Goal: Task Accomplishment & Management: Manage account settings

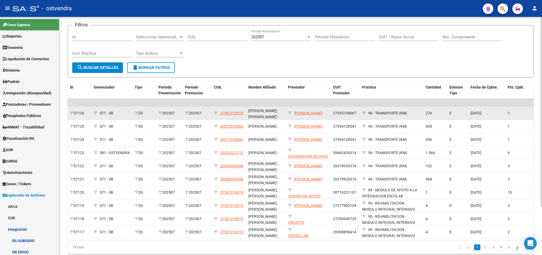
scroll to position [61, 0]
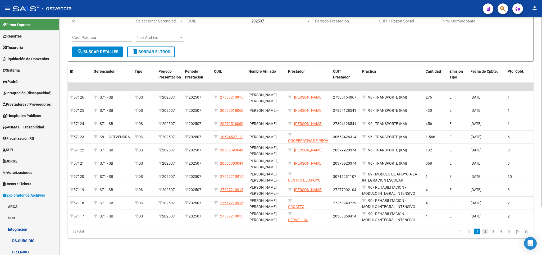
click at [482, 232] on link "2" at bounding box center [485, 232] width 6 height 6
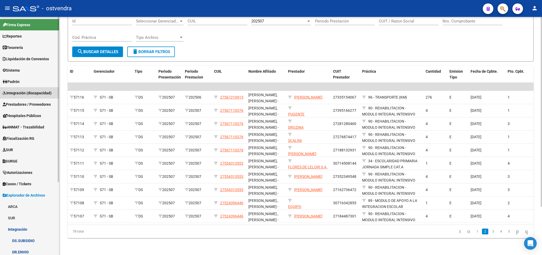
click at [24, 91] on span "Integración (discapacidad)" at bounding box center [27, 93] width 49 height 6
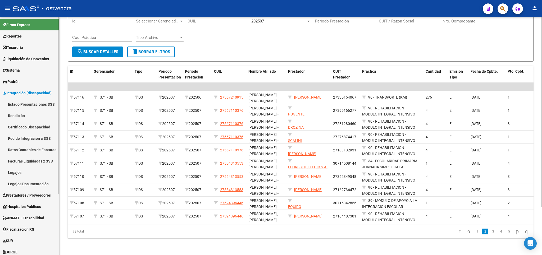
click at [21, 186] on link "Legajos Documentación" at bounding box center [29, 183] width 59 height 11
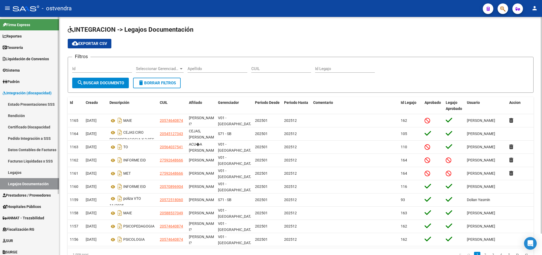
click at [23, 194] on span "Prestadores / Proveedores" at bounding box center [27, 196] width 48 height 6
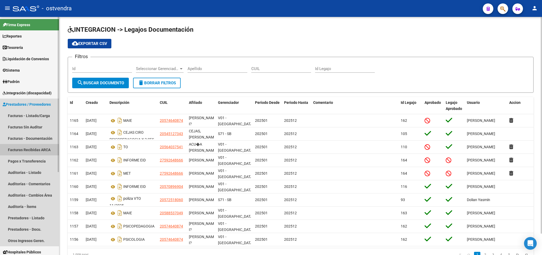
click at [25, 149] on link "Facturas Recibidas ARCA" at bounding box center [29, 149] width 59 height 11
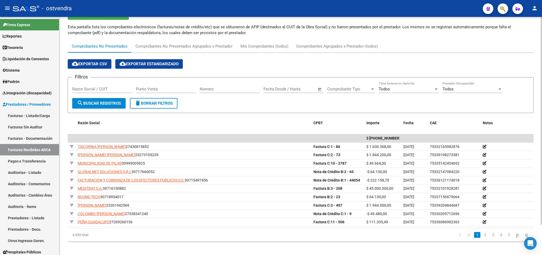
scroll to position [31, 0]
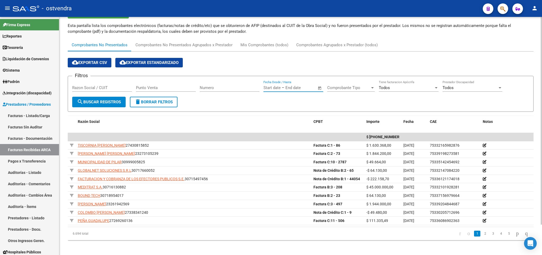
click at [275, 88] on input "text" at bounding box center [272, 88] width 17 height 5
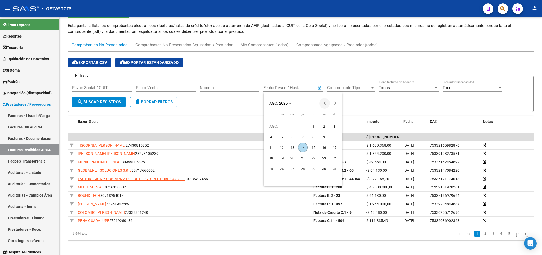
click at [326, 105] on button "Previous month" at bounding box center [325, 103] width 11 height 11
click at [325, 104] on button "Previous month" at bounding box center [325, 103] width 11 height 11
click at [304, 127] on span "1" at bounding box center [303, 127] width 10 height 10
type input "1/5/2025"
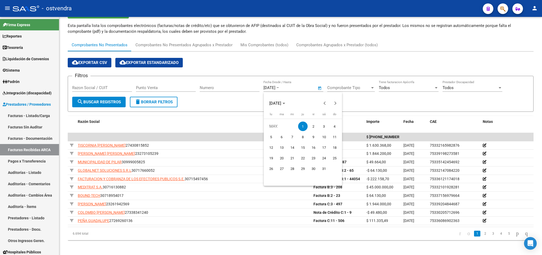
click at [349, 88] on div at bounding box center [271, 127] width 542 height 255
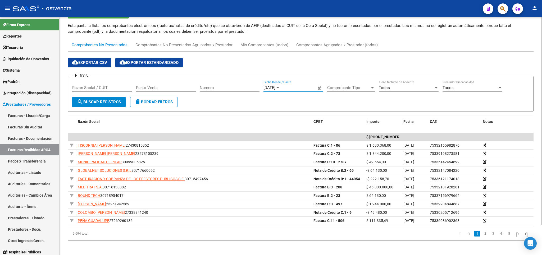
click at [367, 87] on span "Comprobante Tipo" at bounding box center [348, 88] width 43 height 5
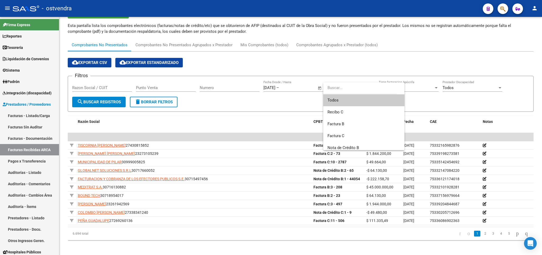
click at [311, 107] on div at bounding box center [271, 127] width 542 height 255
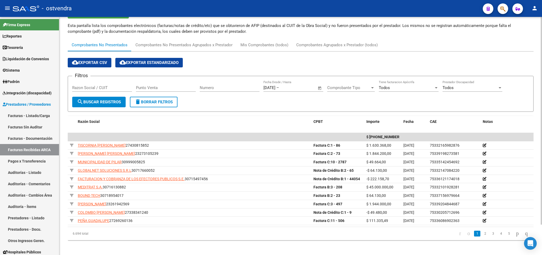
click at [289, 88] on input "text" at bounding box center [293, 88] width 26 height 5
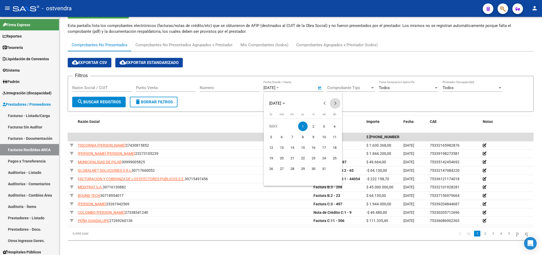
click at [335, 103] on button "Next month" at bounding box center [335, 103] width 11 height 11
click at [335, 102] on button "Next month" at bounding box center [335, 103] width 11 height 11
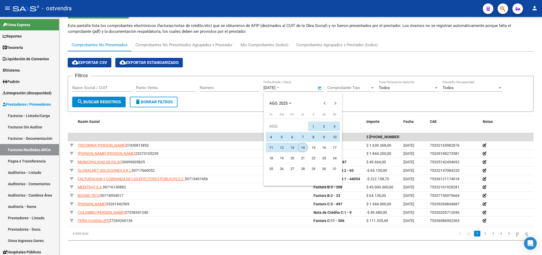
click at [303, 149] on span "14" at bounding box center [303, 148] width 10 height 10
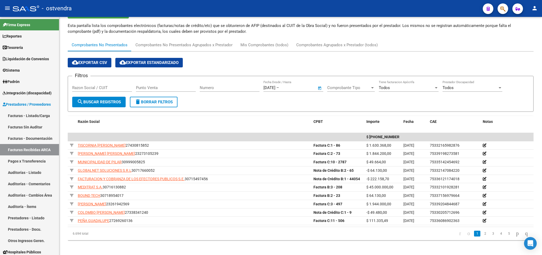
type input "14/8/2025"
click at [111, 108] on form "Filtros Razon Social / CUIT Punto Venta Numero 1/5/2025 1/5/2025 – 14/8/2025 14…" at bounding box center [301, 94] width 466 height 36
click at [109, 104] on span "search Buscar Registros" at bounding box center [99, 102] width 44 height 5
click at [95, 63] on span "cloud_download Exportar CSV" at bounding box center [89, 62] width 35 height 5
click at [535, 60] on div "PRESTADORES -> Facturas Recibidas ARCA Importar Comprobantes Esta pantalla list…" at bounding box center [300, 122] width 483 height 272
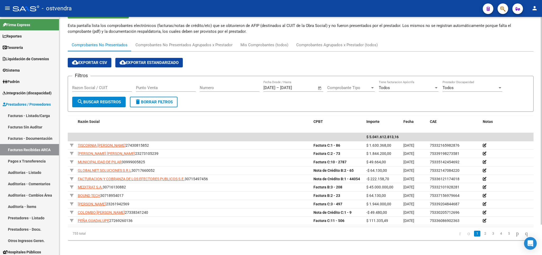
click at [465, 91] on div "Todos Prestador Discapacidad" at bounding box center [473, 85] width 60 height 11
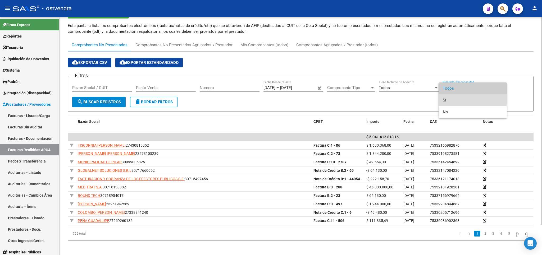
drag, startPoint x: 456, startPoint y: 99, endPoint x: 397, endPoint y: 90, distance: 59.8
click at [456, 99] on span "Si" at bounding box center [473, 101] width 60 height 12
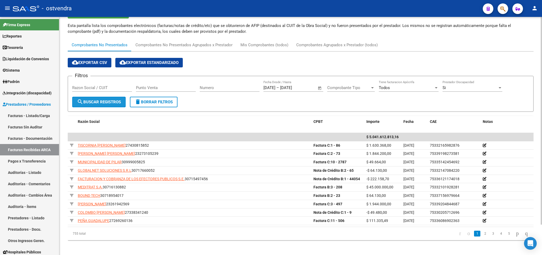
click at [92, 103] on span "search Buscar Registros" at bounding box center [99, 102] width 44 height 5
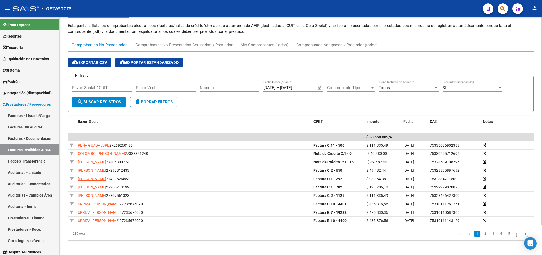
click at [95, 102] on span "search Buscar Registros" at bounding box center [99, 102] width 44 height 5
click at [89, 63] on span "cloud_download Exportar CSV" at bounding box center [89, 62] width 35 height 5
drag, startPoint x: 307, startPoint y: 88, endPoint x: 286, endPoint y: 88, distance: 20.6
click at [286, 88] on input "14/8/2025" at bounding box center [293, 88] width 26 height 5
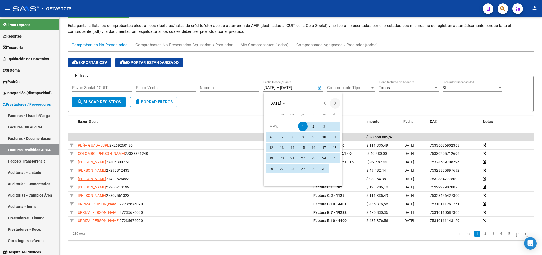
click at [334, 105] on span "Next month" at bounding box center [335, 103] width 11 height 11
click at [302, 179] on span "31" at bounding box center [303, 180] width 10 height 10
type input "31/7/2025"
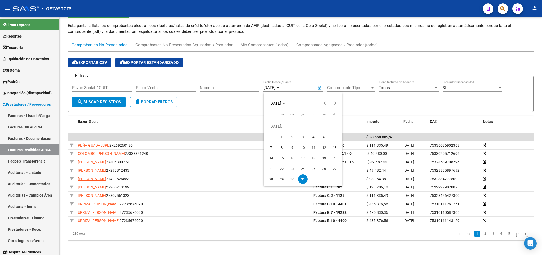
click at [267, 89] on div at bounding box center [271, 127] width 542 height 255
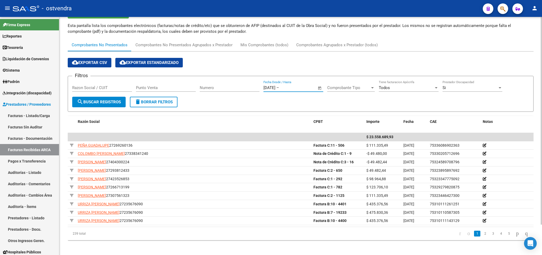
click at [278, 84] on div "31/7/2025 31/7/2025 – End date Fecha Desde / Hasta" at bounding box center [290, 85] width 53 height 11
click at [274, 87] on input "31/7/2025" at bounding box center [270, 88] width 12 height 5
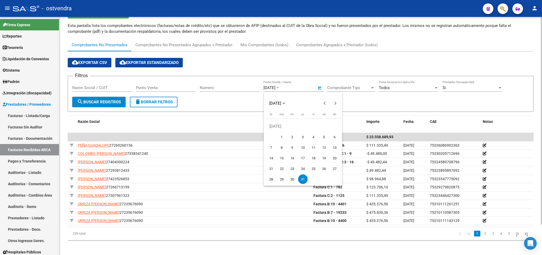
click at [273, 87] on div at bounding box center [271, 127] width 542 height 255
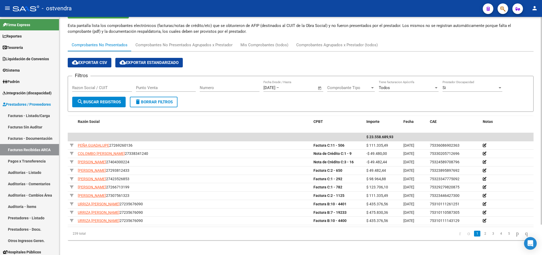
drag, startPoint x: 283, startPoint y: 87, endPoint x: 249, endPoint y: 88, distance: 34.2
click at [249, 88] on div "Filtros Razon Social / CUIT Punto Venta Numero 31/7/2025 31/7/2025 – End date F…" at bounding box center [300, 88] width 457 height 16
drag, startPoint x: 267, startPoint y: 91, endPoint x: 264, endPoint y: 89, distance: 3.6
click at [266, 91] on div "31/7/2025 31/7/2025 – End date Fecha Desde / Hasta" at bounding box center [290, 85] width 53 height 11
drag, startPoint x: 264, startPoint y: 89, endPoint x: 283, endPoint y: 90, distance: 19.6
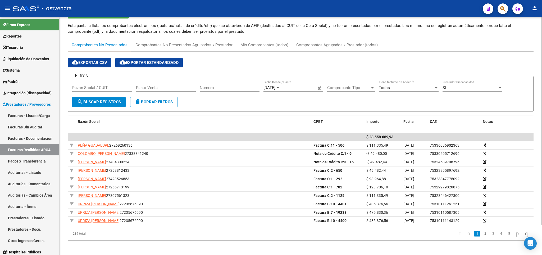
click at [283, 90] on div "Filtros Razon Social / CUIT Punto Venta Numero 31/7/2025 31/7/2025 – End date F…" at bounding box center [300, 88] width 457 height 16
click at [114, 103] on span "search Buscar Registros" at bounding box center [99, 102] width 44 height 5
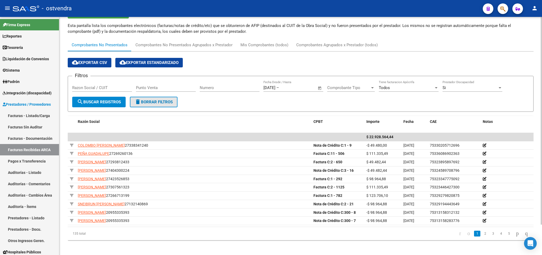
click at [178, 102] on button "delete Borrar Filtros" at bounding box center [154, 102] width 48 height 11
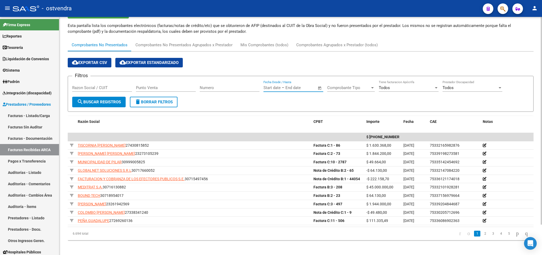
click at [266, 87] on input "text" at bounding box center [272, 88] width 17 height 5
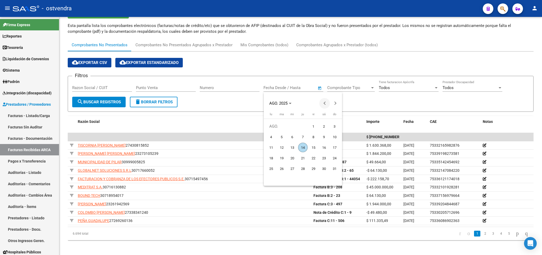
click at [324, 105] on span "Previous month" at bounding box center [325, 103] width 11 height 11
click at [301, 125] on span "1" at bounding box center [303, 127] width 10 height 10
type input "1/5/2025"
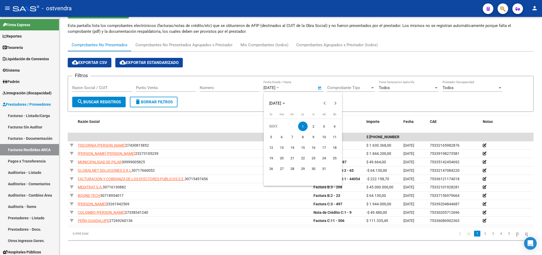
click at [284, 90] on div at bounding box center [271, 127] width 542 height 255
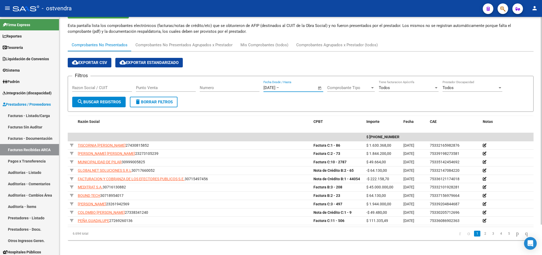
click at [287, 88] on input "text" at bounding box center [293, 88] width 26 height 5
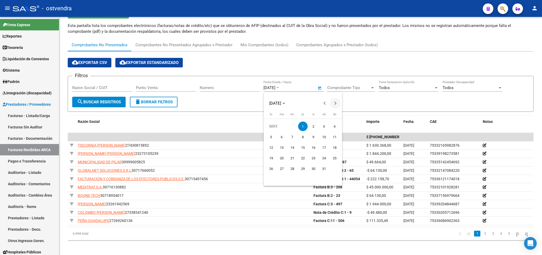
click at [334, 102] on span "Next month" at bounding box center [335, 103] width 11 height 11
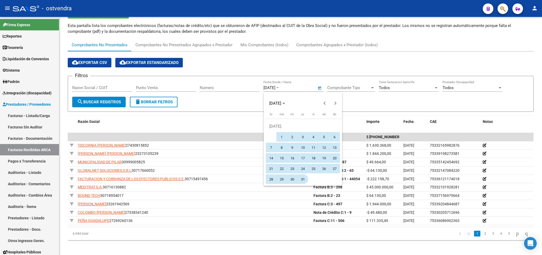
click at [302, 177] on span "31" at bounding box center [303, 180] width 10 height 10
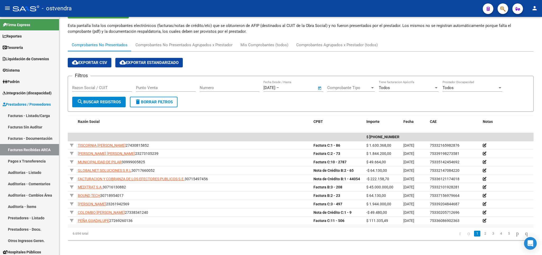
type input "31/7/2025"
click at [474, 87] on div "Todos" at bounding box center [470, 88] width 55 height 5
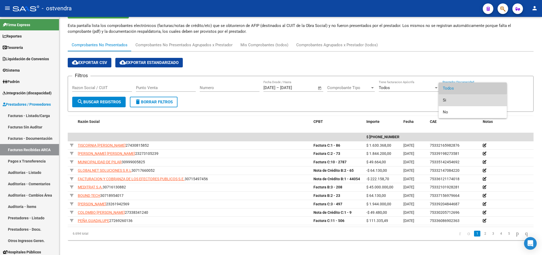
click at [450, 102] on span "Si" at bounding box center [473, 101] width 60 height 12
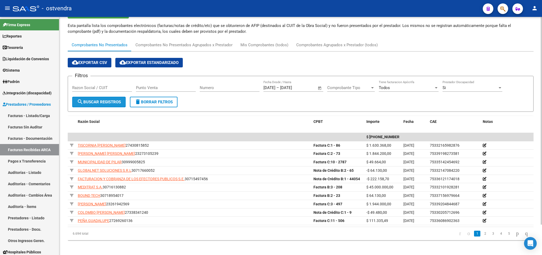
click at [99, 102] on span "search Buscar Registros" at bounding box center [99, 102] width 44 height 5
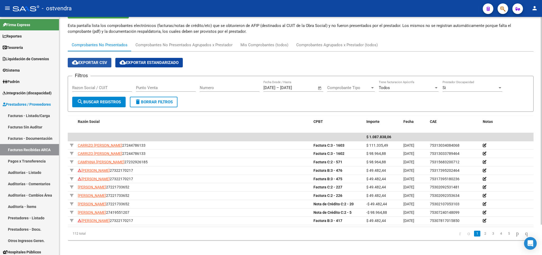
click at [86, 63] on span "cloud_download Exportar CSV" at bounding box center [89, 62] width 35 height 5
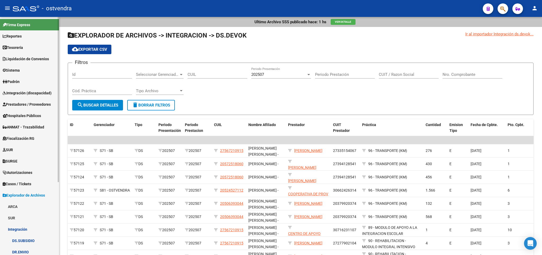
click at [27, 105] on span "Prestadores / Proveedores" at bounding box center [27, 105] width 48 height 6
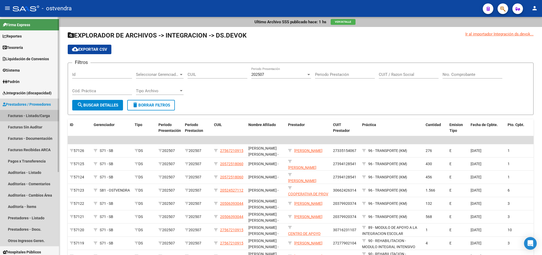
click at [27, 116] on link "Facturas - Listado/Carga" at bounding box center [29, 115] width 59 height 11
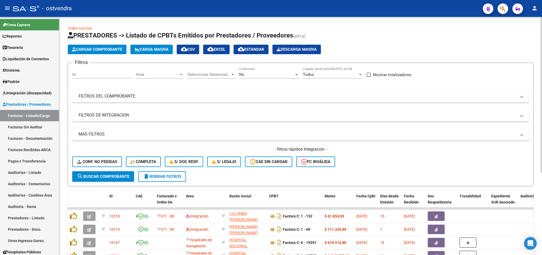
click at [169, 176] on span "delete Borrar Filtros" at bounding box center [162, 176] width 38 height 5
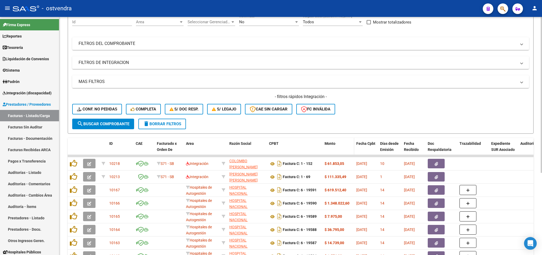
scroll to position [93, 0]
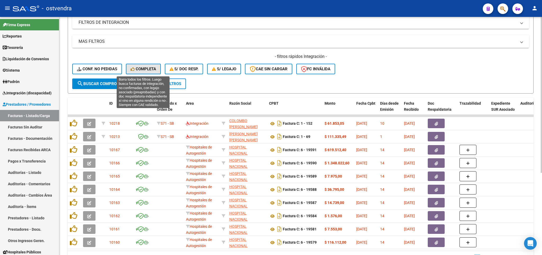
click at [149, 65] on button "Completa" at bounding box center [143, 69] width 35 height 11
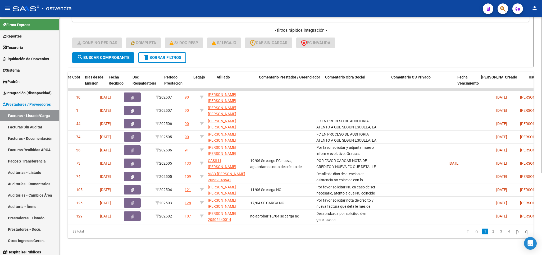
scroll to position [0, 0]
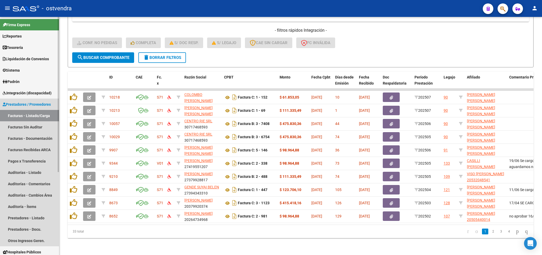
click at [22, 106] on span "Prestadores / Proveedores" at bounding box center [27, 105] width 48 height 6
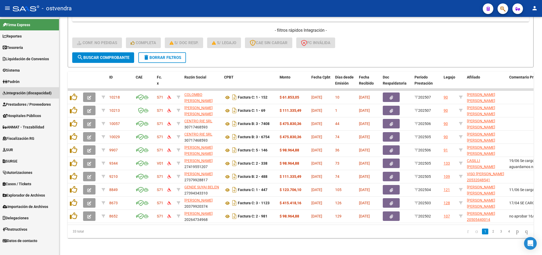
click at [21, 94] on span "Integración (discapacidad)" at bounding box center [27, 93] width 49 height 6
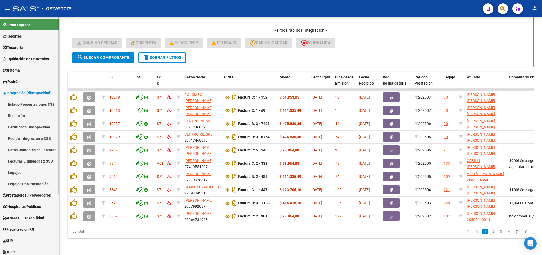
click at [18, 183] on link "Legajos Documentación" at bounding box center [29, 183] width 59 height 11
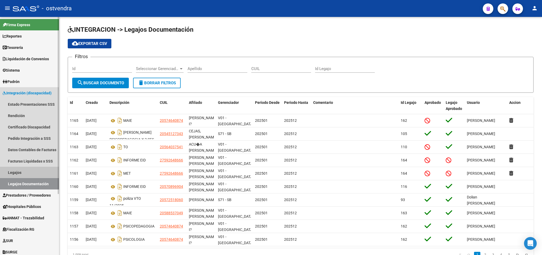
click at [14, 171] on link "Legajos" at bounding box center [29, 172] width 59 height 11
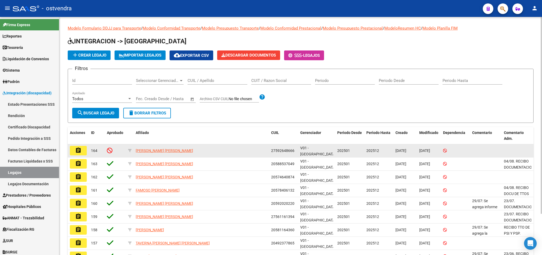
click at [82, 151] on mat-icon "assignment" at bounding box center [78, 150] width 6 height 6
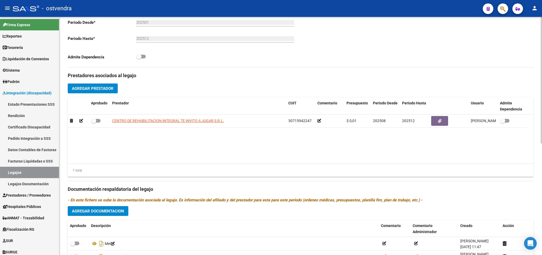
scroll to position [155, 0]
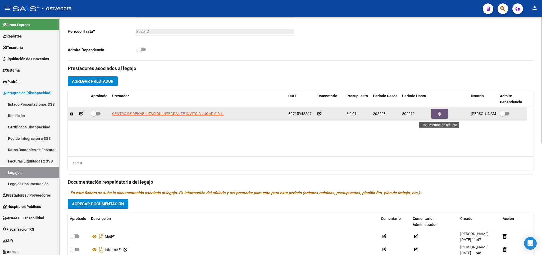
click at [436, 113] on button "button" at bounding box center [440, 114] width 17 height 10
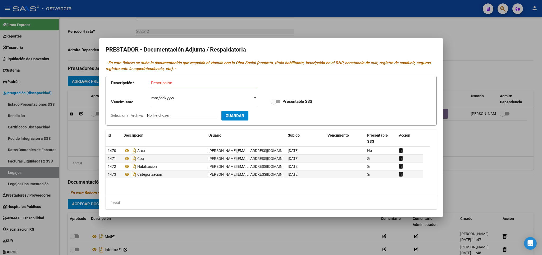
click at [488, 35] on div at bounding box center [271, 127] width 542 height 255
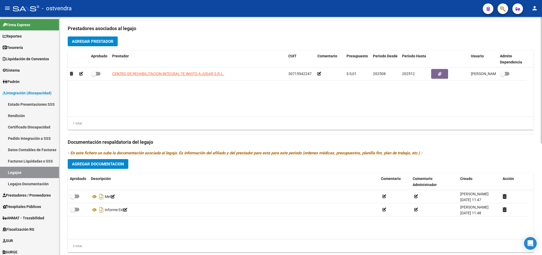
scroll to position [210, 0]
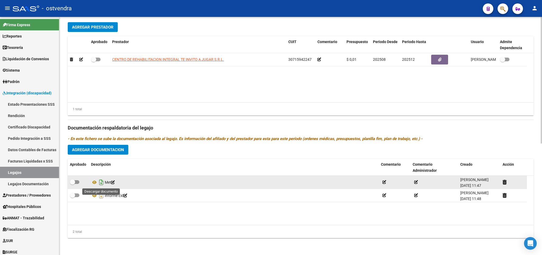
click at [102, 183] on icon "Descargar documento" at bounding box center [101, 182] width 7 height 8
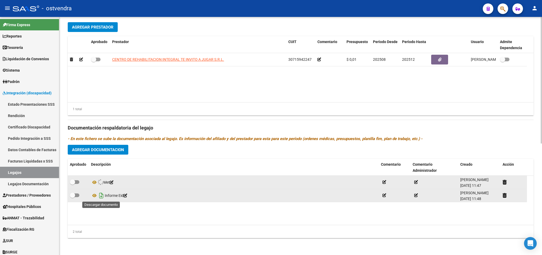
click at [102, 197] on icon "Descargar documento" at bounding box center [101, 196] width 7 height 8
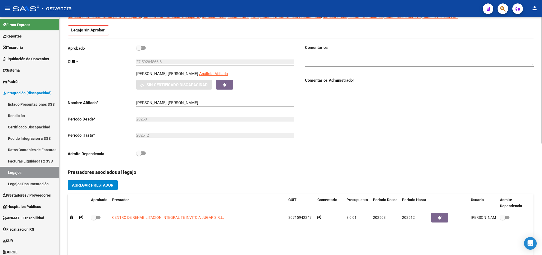
scroll to position [0, 0]
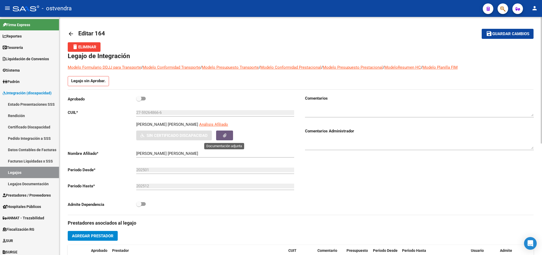
click at [221, 136] on button "button" at bounding box center [224, 136] width 17 height 10
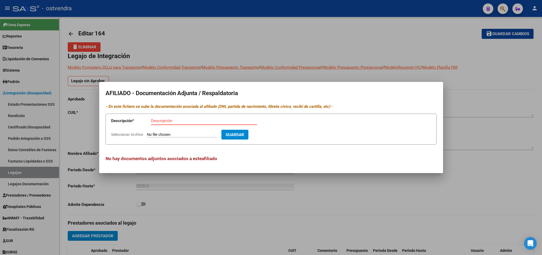
click at [244, 134] on span "Guardar" at bounding box center [235, 135] width 19 height 5
click at [157, 136] on input "Seleccionar Archivo" at bounding box center [182, 135] width 70 height 5
type input "C:\fakepath\[PERSON_NAME] [PERSON_NAME] CUD.pdf"
click at [178, 119] on input "Descripción" at bounding box center [191, 121] width 80 height 5
type input "[PERSON_NAME] [PERSON_NAME] CUD"
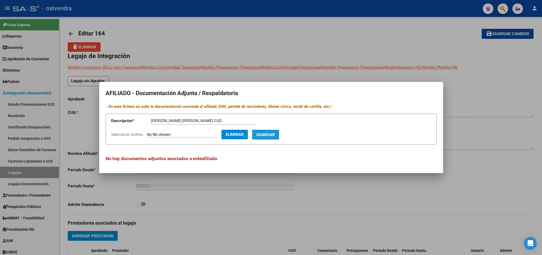
click at [270, 134] on span "Guardar" at bounding box center [266, 135] width 19 height 5
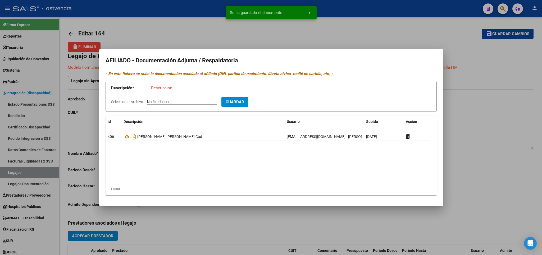
click at [509, 79] on div at bounding box center [271, 127] width 542 height 255
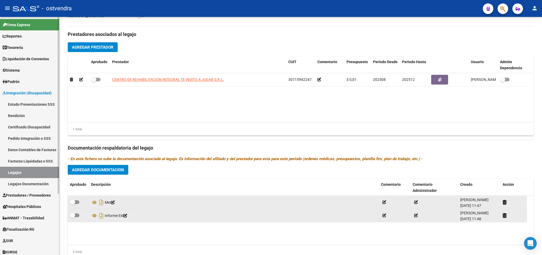
scroll to position [179, 0]
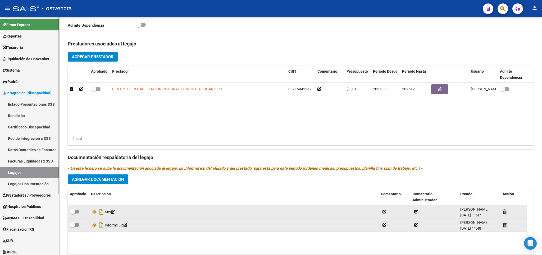
click at [10, 170] on link "Legajos" at bounding box center [29, 172] width 59 height 11
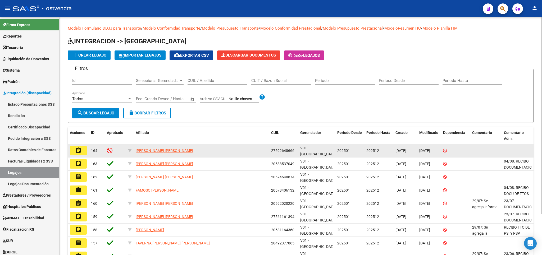
drag, startPoint x: 272, startPoint y: 149, endPoint x: 294, endPoint y: 150, distance: 22.8
click at [294, 150] on span "27592648666" at bounding box center [282, 151] width 23 height 4
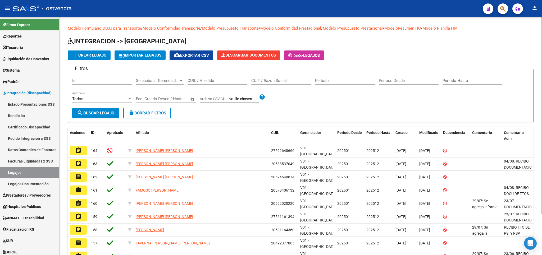
copy span "27592648666"
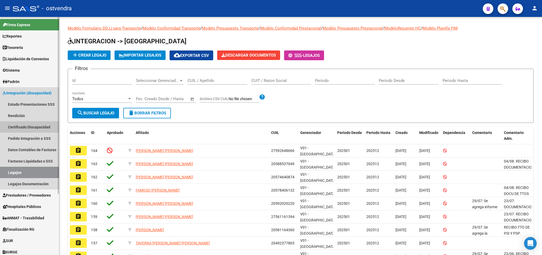
click at [21, 127] on link "Certificado Discapacidad" at bounding box center [29, 127] width 59 height 11
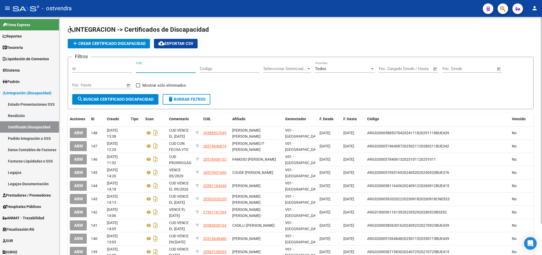
click at [167, 70] on input "CUIL" at bounding box center [166, 68] width 60 height 5
paste input "27-59264866-6"
type input "27-59264866-6"
click at [127, 101] on span "search Buscar Certificado Discapacidad" at bounding box center [115, 99] width 77 height 5
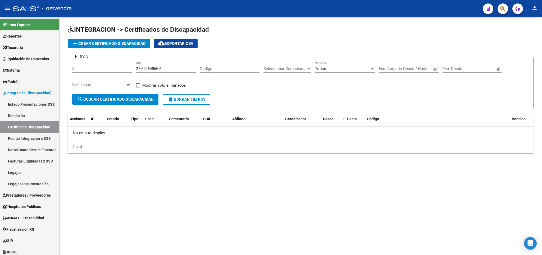
click at [99, 42] on span "add Crear Certificado Discapacidad" at bounding box center [109, 43] width 74 height 5
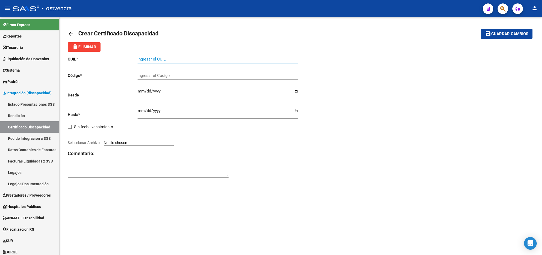
paste input "27-59264866-6"
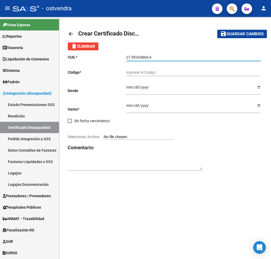
type input "27-59264866-6"
click at [151, 75] on div "Ingresar el Codigo" at bounding box center [193, 70] width 135 height 11
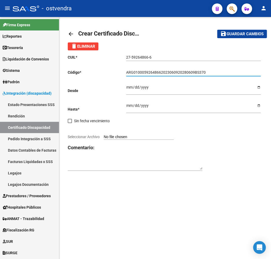
type input "ARG01000592648662023060920280609BS370"
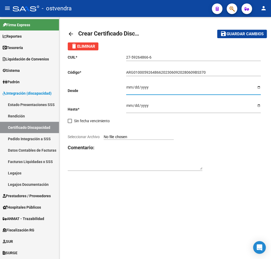
click at [130, 87] on input "Ingresar fec. Desde" at bounding box center [193, 89] width 135 height 8
type input "[DATE]"
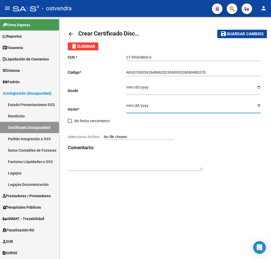
type input "[DATE]"
click at [116, 134] on input "Seleccionar Archivo" at bounding box center [139, 136] width 70 height 5
type input "C:\fakepath\[PERSON_NAME] [PERSON_NAME] CUD.pdf"
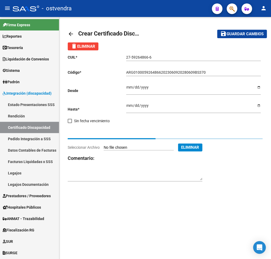
click at [97, 172] on textarea at bounding box center [135, 175] width 135 height 10
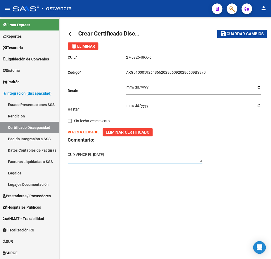
type textarea "CUD VENCE EL [DATE]"
click at [241, 33] on span "Guardar cambios" at bounding box center [245, 34] width 37 height 5
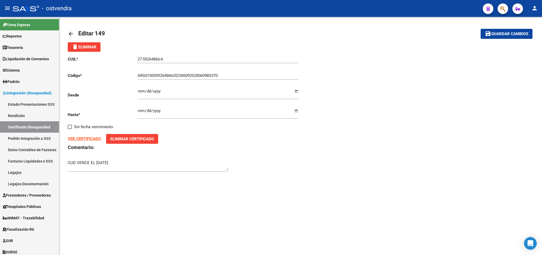
click at [507, 33] on span "Guardar cambios" at bounding box center [510, 34] width 37 height 5
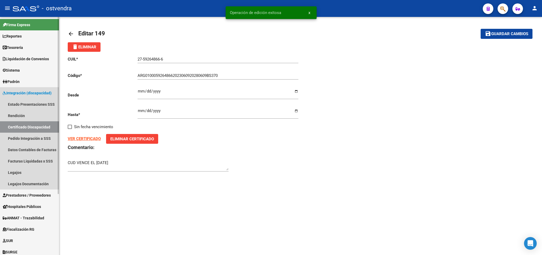
click at [25, 126] on link "Certificado Discapacidad" at bounding box center [29, 127] width 59 height 11
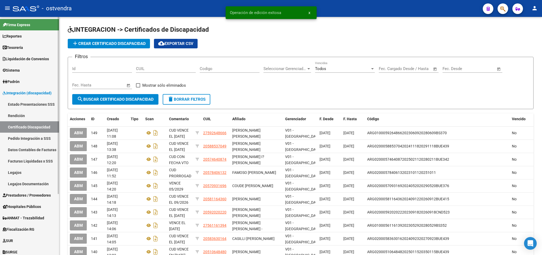
click at [17, 171] on link "Legajos" at bounding box center [29, 172] width 59 height 11
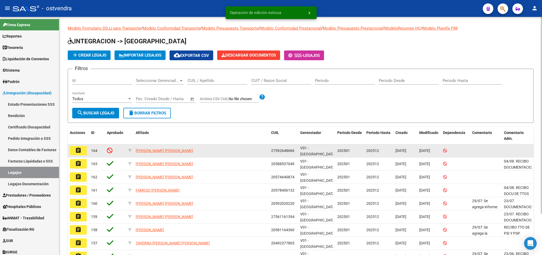
click at [83, 153] on button "assignment" at bounding box center [78, 151] width 17 height 10
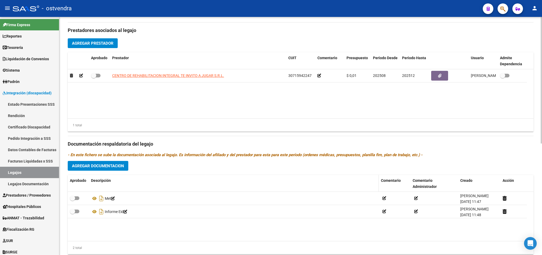
scroll to position [210, 0]
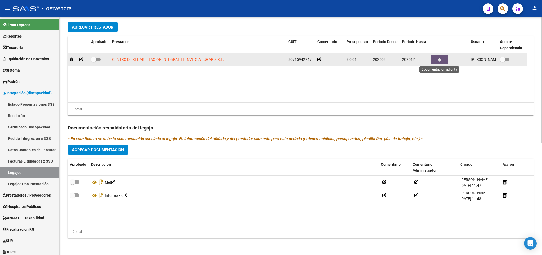
click at [440, 59] on icon "button" at bounding box center [439, 60] width 3 height 4
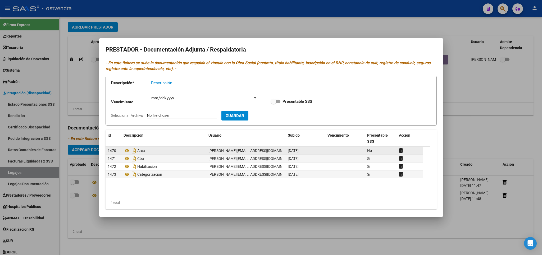
scroll to position [0, 0]
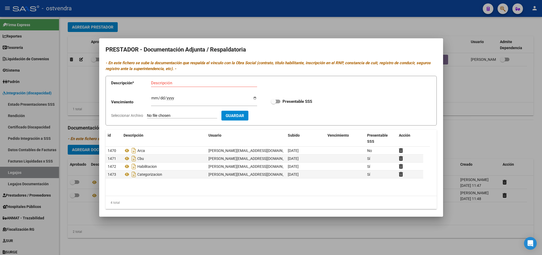
click at [495, 84] on div at bounding box center [271, 127] width 542 height 255
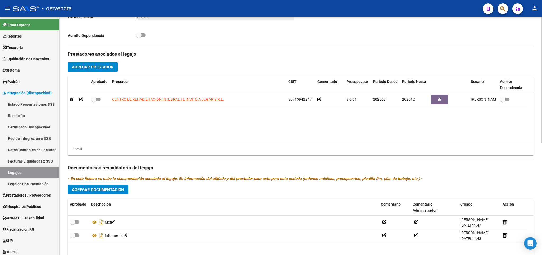
scroll to position [210, 0]
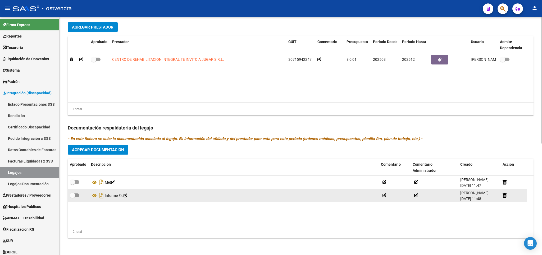
drag, startPoint x: 75, startPoint y: 196, endPoint x: 75, endPoint y: 183, distance: 12.4
click at [75, 195] on span at bounding box center [75, 196] width 10 height 4
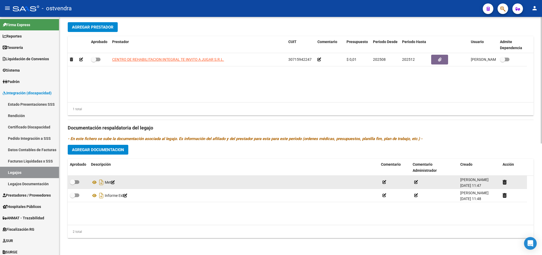
click at [73, 197] on input "checkbox" at bounding box center [72, 197] width 0 height 0
checkbox input "true"
click at [75, 182] on span at bounding box center [72, 182] width 5 height 5
click at [73, 184] on input "checkbox" at bounding box center [72, 184] width 0 height 0
checkbox input "true"
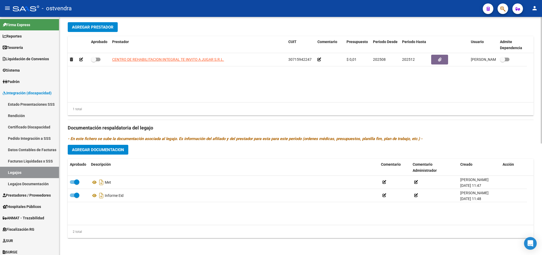
scroll to position [179, 0]
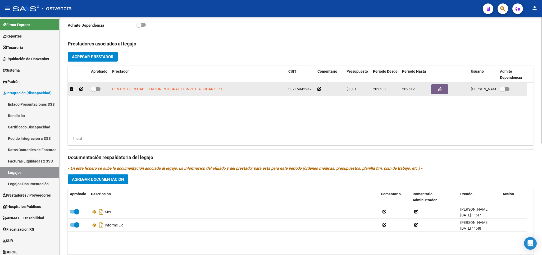
click at [91, 90] on span at bounding box center [93, 89] width 5 height 5
click at [93, 91] on input "checkbox" at bounding box center [93, 91] width 0 height 0
checkbox input "true"
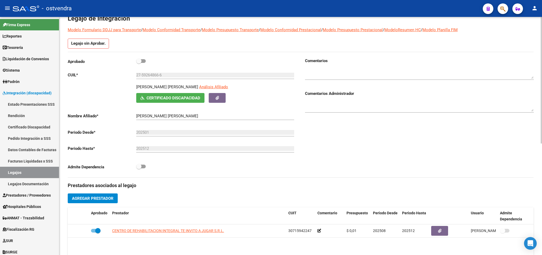
scroll to position [25, 0]
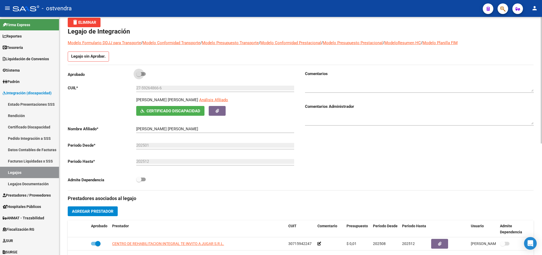
click at [142, 73] on span at bounding box center [141, 74] width 10 height 4
click at [139, 76] on input "checkbox" at bounding box center [139, 76] width 0 height 0
checkbox input "true"
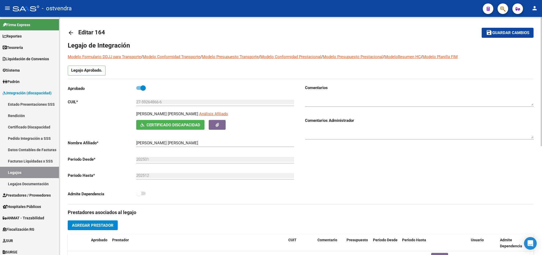
scroll to position [0, 0]
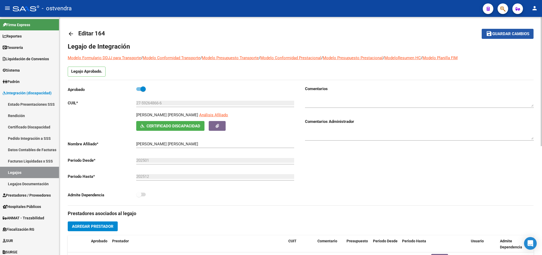
click at [504, 35] on span "Guardar cambios" at bounding box center [511, 34] width 37 height 5
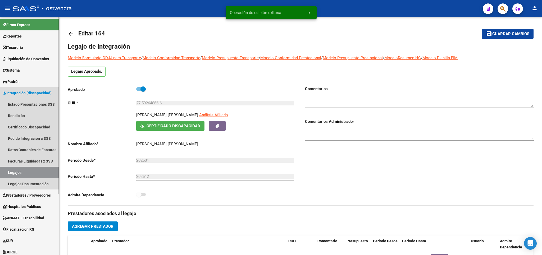
click at [25, 172] on link "Legajos" at bounding box center [29, 172] width 59 height 11
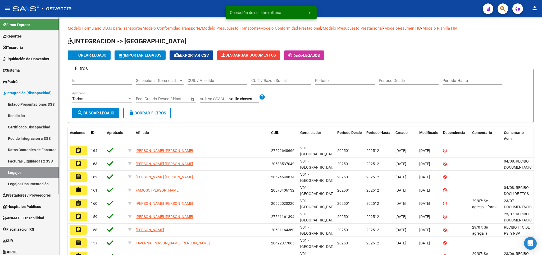
click at [17, 186] on link "Legajos Documentación" at bounding box center [29, 183] width 59 height 11
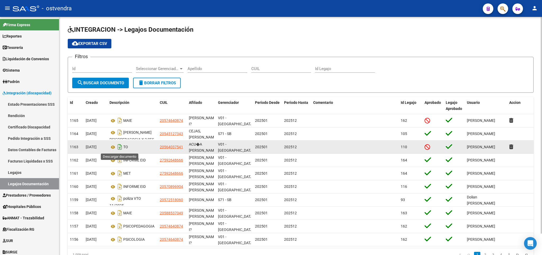
click at [121, 147] on icon "Descargar documento" at bounding box center [119, 147] width 7 height 8
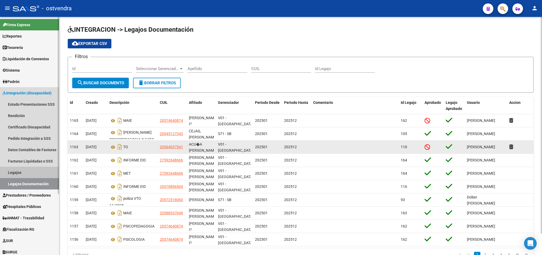
click at [20, 170] on link "Legajos" at bounding box center [29, 172] width 59 height 11
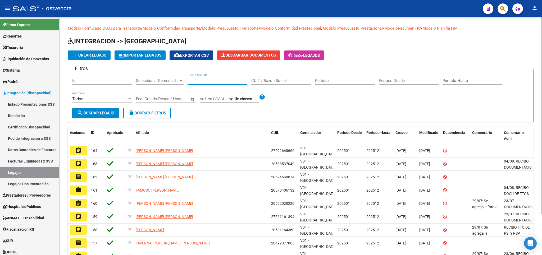
click at [214, 82] on input "CUIL / Apellido" at bounding box center [218, 80] width 60 height 5
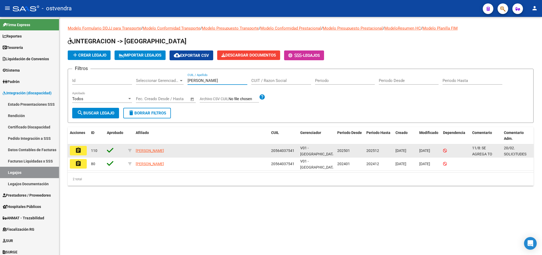
type input "[PERSON_NAME]"
click at [82, 151] on button "assignment" at bounding box center [78, 151] width 17 height 10
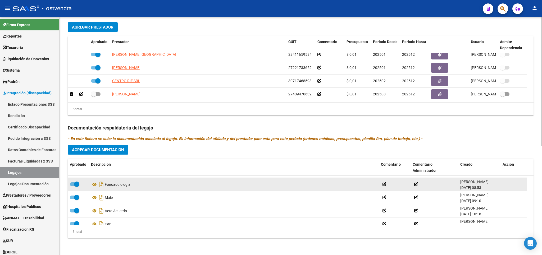
scroll to position [58, 0]
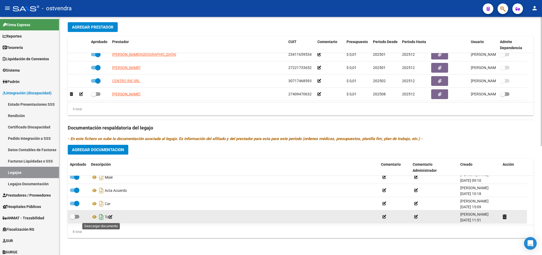
click at [101, 218] on icon "Descargar documento" at bounding box center [101, 217] width 7 height 8
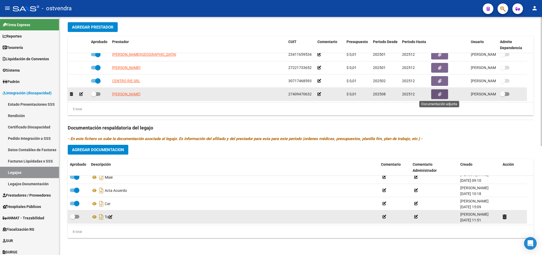
click at [445, 91] on button "button" at bounding box center [440, 94] width 17 height 10
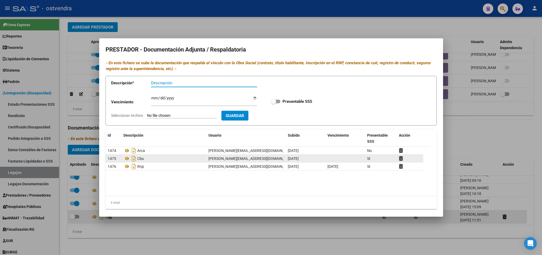
scroll to position [4, 0]
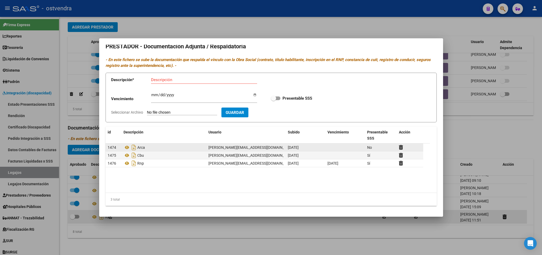
click at [294, 149] on span "[DATE]" at bounding box center [293, 148] width 11 height 4
click at [374, 147] on div "No" at bounding box center [381, 148] width 28 height 6
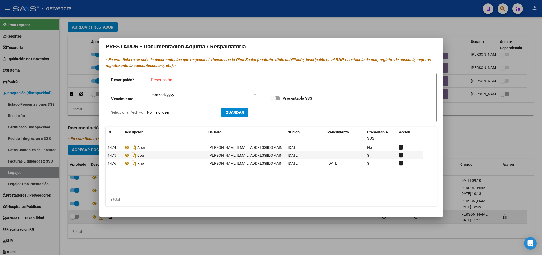
click at [373, 133] on span "Presentable SSS" at bounding box center [377, 135] width 21 height 10
click at [478, 24] on div at bounding box center [271, 127] width 542 height 255
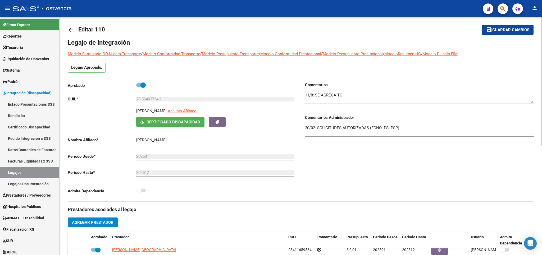
scroll to position [0, 0]
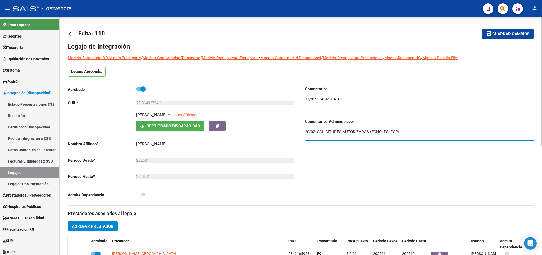
click at [411, 133] on textarea "20/02. SOLICITUDES AUTORIZADAS (FONO- PSI-PSP)" at bounding box center [419, 134] width 229 height 11
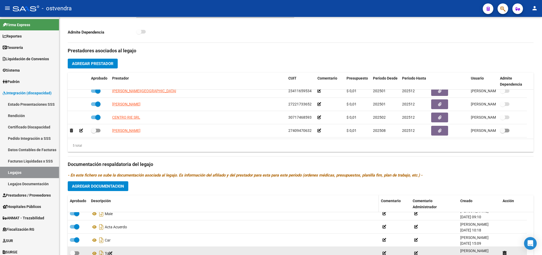
scroll to position [186, 0]
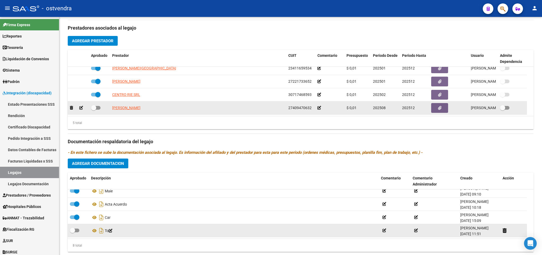
type textarea "20/02. SOLICITUDES AUTORIZADAS (FONO- PSI-PSP). 14/08. RECIBO TO"
click at [96, 108] on span at bounding box center [93, 107] width 5 height 5
click at [94, 110] on input "checkbox" at bounding box center [93, 110] width 0 height 0
checkbox input "true"
click at [442, 108] on button "button" at bounding box center [440, 108] width 17 height 10
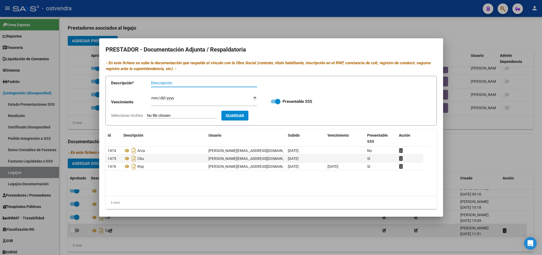
click at [469, 35] on div at bounding box center [271, 127] width 542 height 255
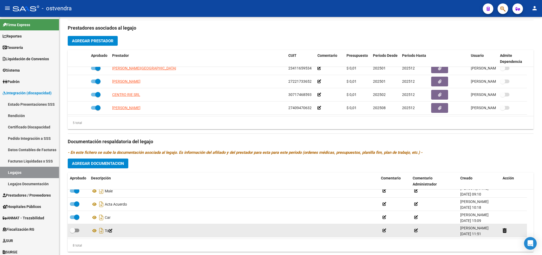
click at [72, 232] on span at bounding box center [72, 230] width 5 height 5
click at [72, 233] on input "checkbox" at bounding box center [72, 233] width 0 height 0
checkbox input "true"
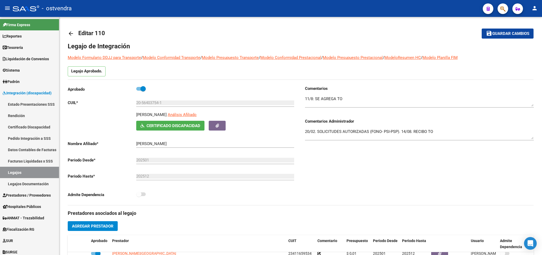
scroll to position [0, 0]
click at [510, 34] on span "Guardar cambios" at bounding box center [511, 34] width 37 height 5
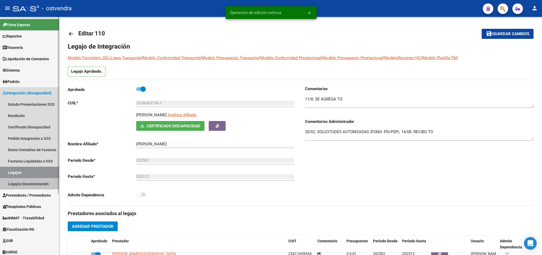
click at [13, 183] on link "Legajos Documentación" at bounding box center [29, 183] width 59 height 11
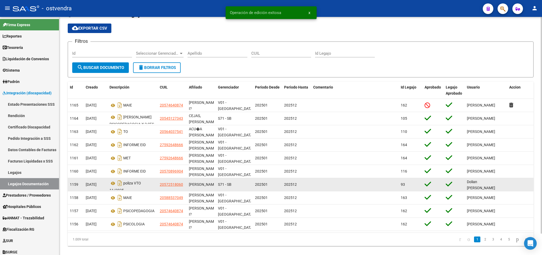
scroll to position [23, 0]
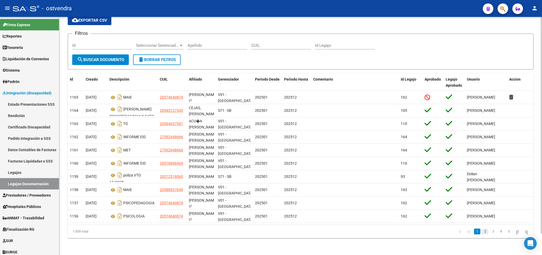
click at [482, 232] on link "2" at bounding box center [485, 232] width 6 height 6
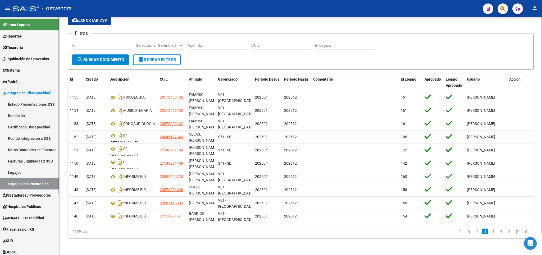
click at [21, 195] on span "Prestadores / Proveedores" at bounding box center [27, 196] width 48 height 6
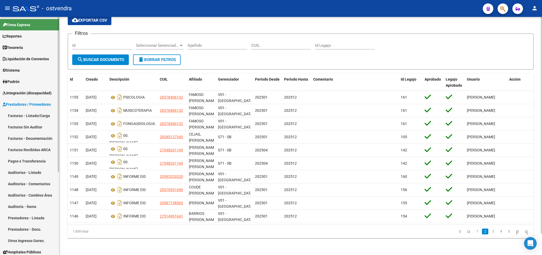
click at [34, 112] on link "Facturas - Listado/Carga" at bounding box center [29, 115] width 59 height 11
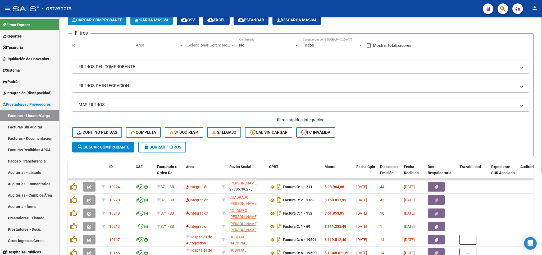
scroll to position [62, 0]
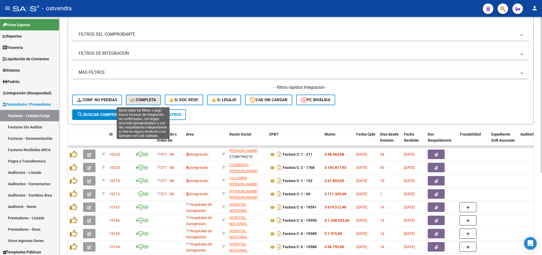
click at [145, 99] on span "Completa" at bounding box center [143, 100] width 25 height 5
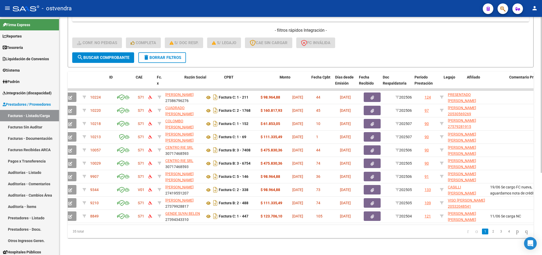
scroll to position [0, 0]
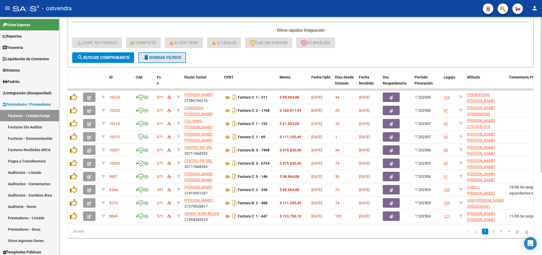
click at [161, 52] on button "delete Borrar Filtros" at bounding box center [162, 57] width 48 height 11
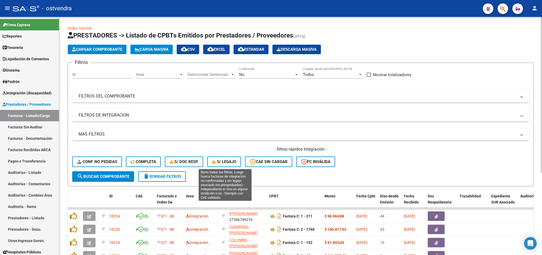
click at [232, 158] on button "S/ legajo" at bounding box center [224, 162] width 34 height 11
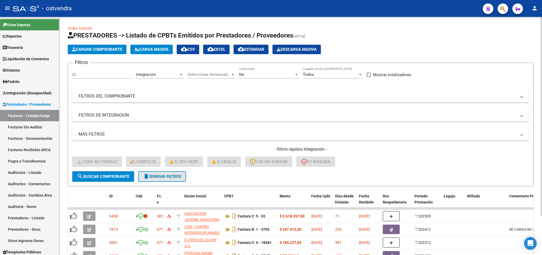
click at [157, 177] on span "delete Borrar Filtros" at bounding box center [162, 176] width 38 height 5
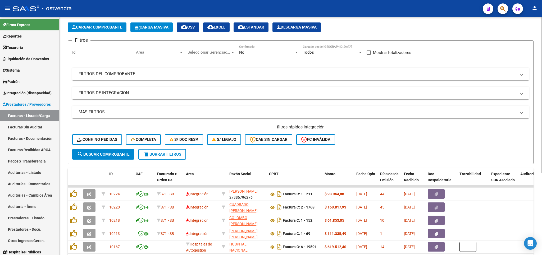
scroll to position [31, 0]
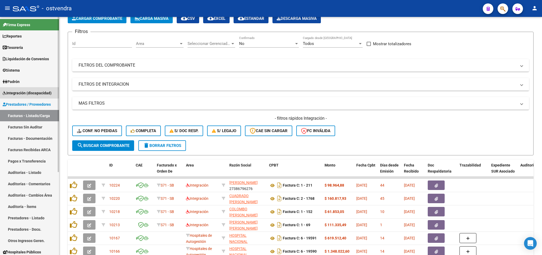
click at [17, 91] on span "Integración (discapacidad)" at bounding box center [27, 93] width 49 height 6
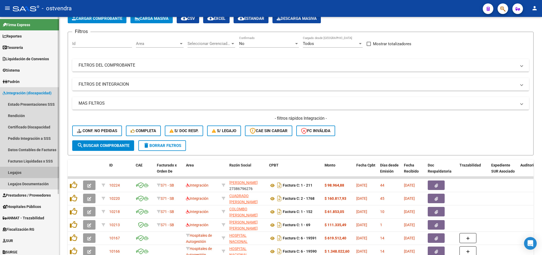
click at [28, 171] on link "Legajos" at bounding box center [29, 172] width 59 height 11
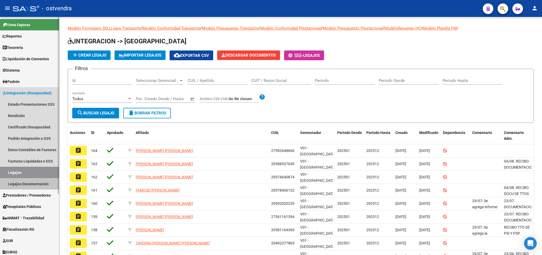
click at [37, 181] on link "Legajos Documentación" at bounding box center [29, 183] width 59 height 11
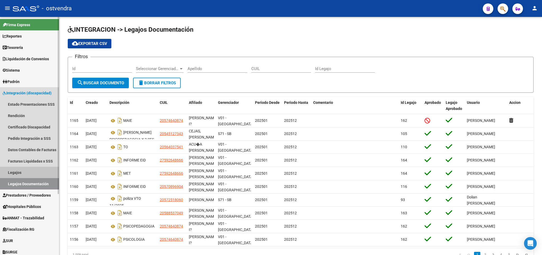
click at [8, 173] on link "Legajos" at bounding box center [29, 172] width 59 height 11
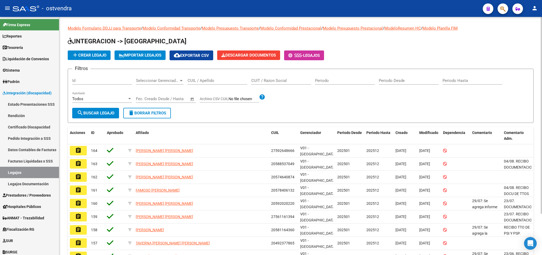
click at [206, 80] on input "CUIL / Apellido" at bounding box center [218, 80] width 60 height 5
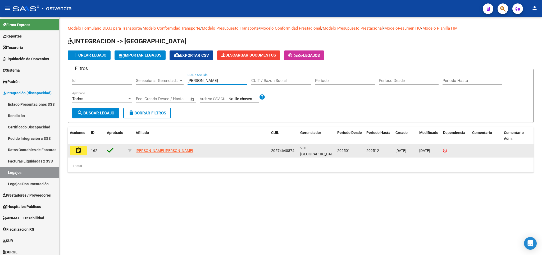
type input "[PERSON_NAME]"
click at [82, 152] on mat-icon "assignment" at bounding box center [78, 150] width 6 height 6
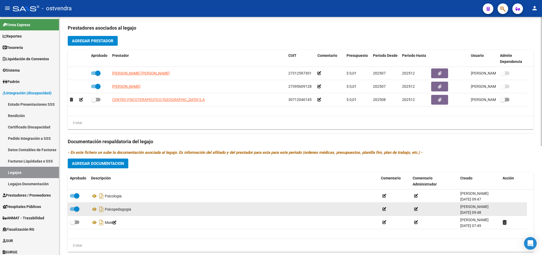
scroll to position [0, 0]
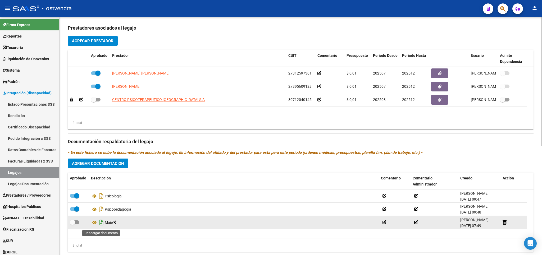
click at [102, 225] on icon "Descargar documento" at bounding box center [101, 223] width 7 height 8
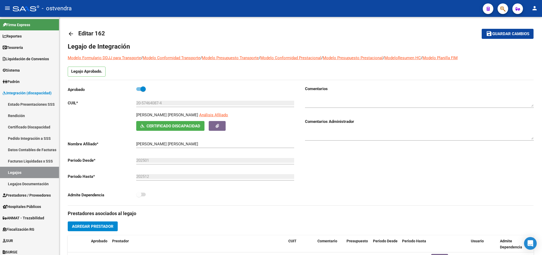
scroll to position [201, 0]
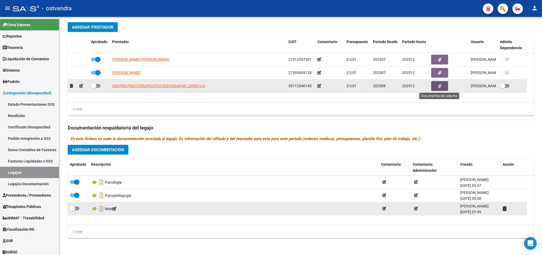
click at [439, 88] on icon "button" at bounding box center [439, 86] width 3 height 4
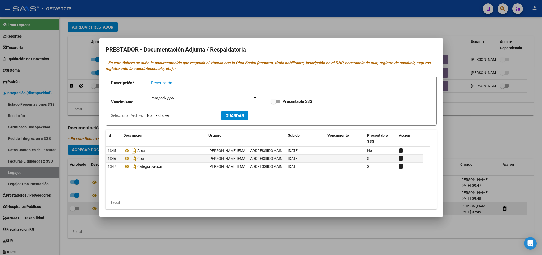
click at [475, 26] on div at bounding box center [271, 127] width 542 height 255
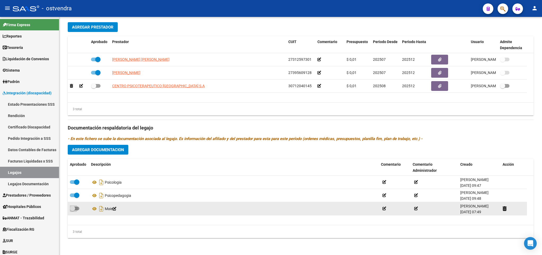
click at [74, 208] on span at bounding box center [72, 208] width 5 height 5
click at [73, 211] on input "checkbox" at bounding box center [72, 211] width 0 height 0
checkbox input "true"
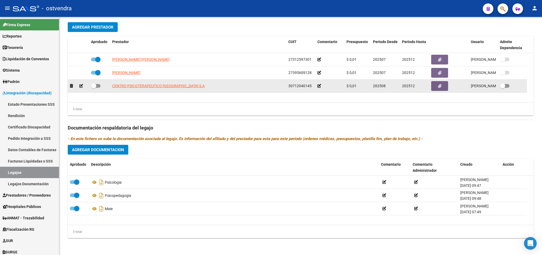
click at [96, 86] on span at bounding box center [93, 85] width 5 height 5
click at [94, 88] on input "checkbox" at bounding box center [93, 88] width 0 height 0
checkbox input "true"
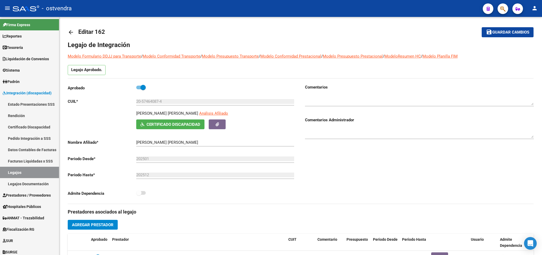
scroll to position [0, 0]
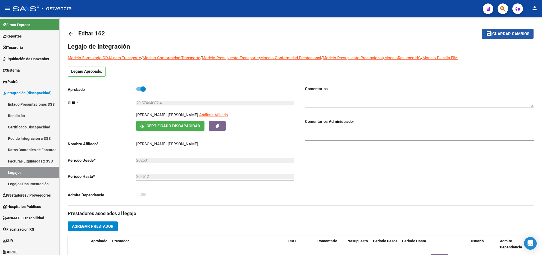
click at [505, 31] on button "save Guardar cambios" at bounding box center [508, 34] width 52 height 10
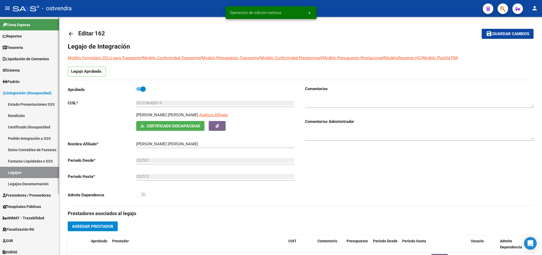
click at [21, 184] on link "Legajos Documentación" at bounding box center [29, 183] width 59 height 11
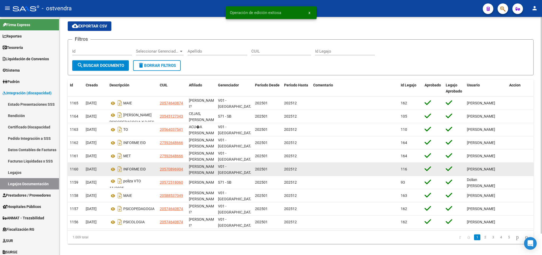
scroll to position [23, 0]
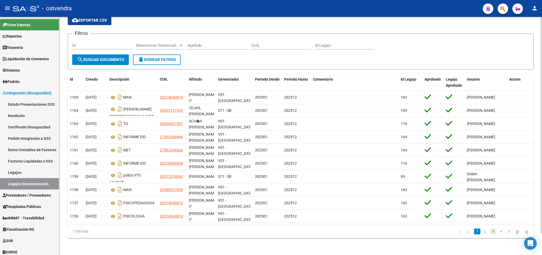
click at [490, 232] on link "3" at bounding box center [493, 232] width 6 height 6
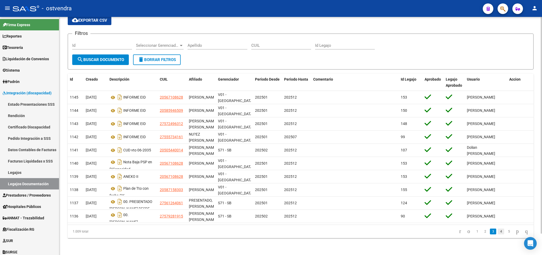
click at [498, 233] on link "4" at bounding box center [501, 232] width 6 height 6
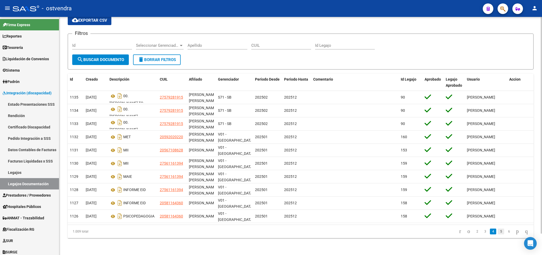
click at [498, 234] on link "5" at bounding box center [501, 232] width 6 height 6
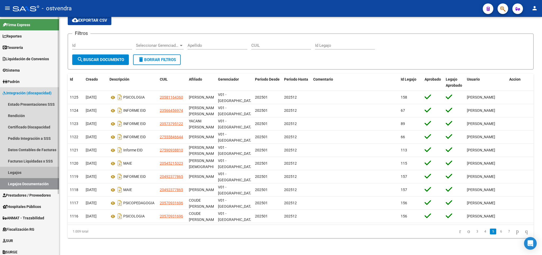
click at [15, 169] on link "Legajos" at bounding box center [29, 172] width 59 height 11
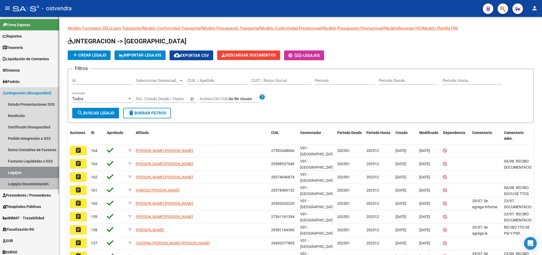
click at [18, 185] on link "Legajos Documentación" at bounding box center [29, 183] width 59 height 11
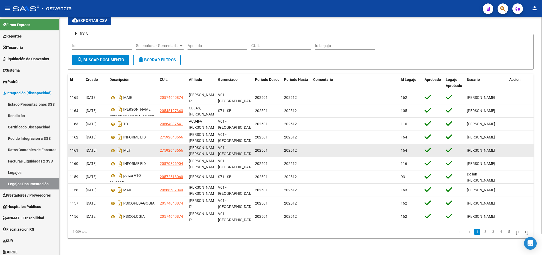
scroll to position [23, 0]
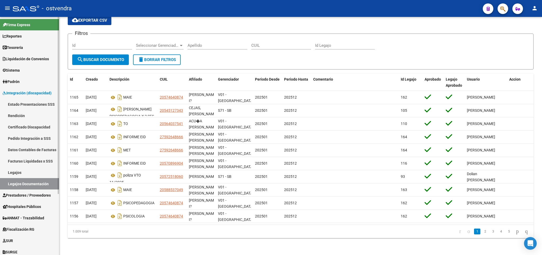
click at [23, 172] on link "Legajos" at bounding box center [29, 172] width 59 height 11
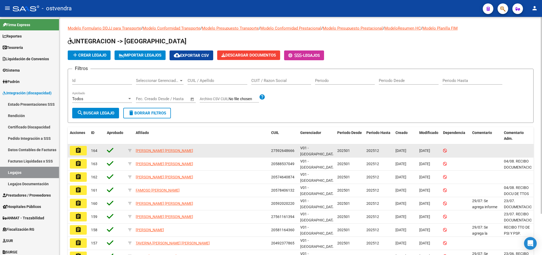
drag, startPoint x: 272, startPoint y: 152, endPoint x: 294, endPoint y: 150, distance: 22.3
click at [294, 150] on span "27592648666" at bounding box center [282, 151] width 23 height 4
copy span "27592648666"
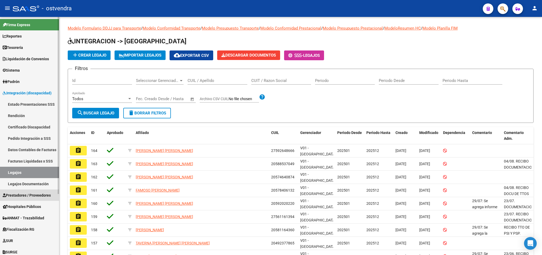
click at [25, 194] on span "Prestadores / Proveedores" at bounding box center [27, 196] width 48 height 6
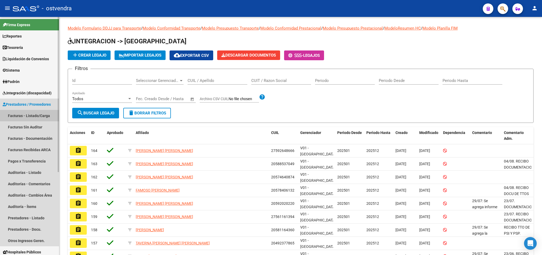
click at [37, 114] on link "Facturas - Listado/Carga" at bounding box center [29, 115] width 59 height 11
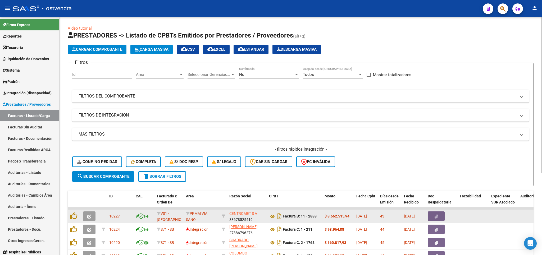
scroll to position [31, 0]
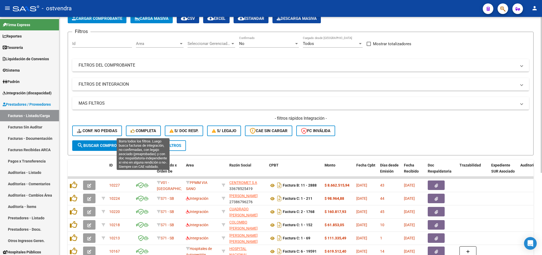
click at [149, 132] on span "Completa" at bounding box center [143, 131] width 25 height 5
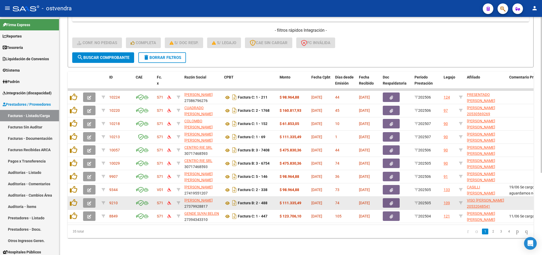
scroll to position [126, 0]
